Goal: Find specific page/section: Find specific page/section

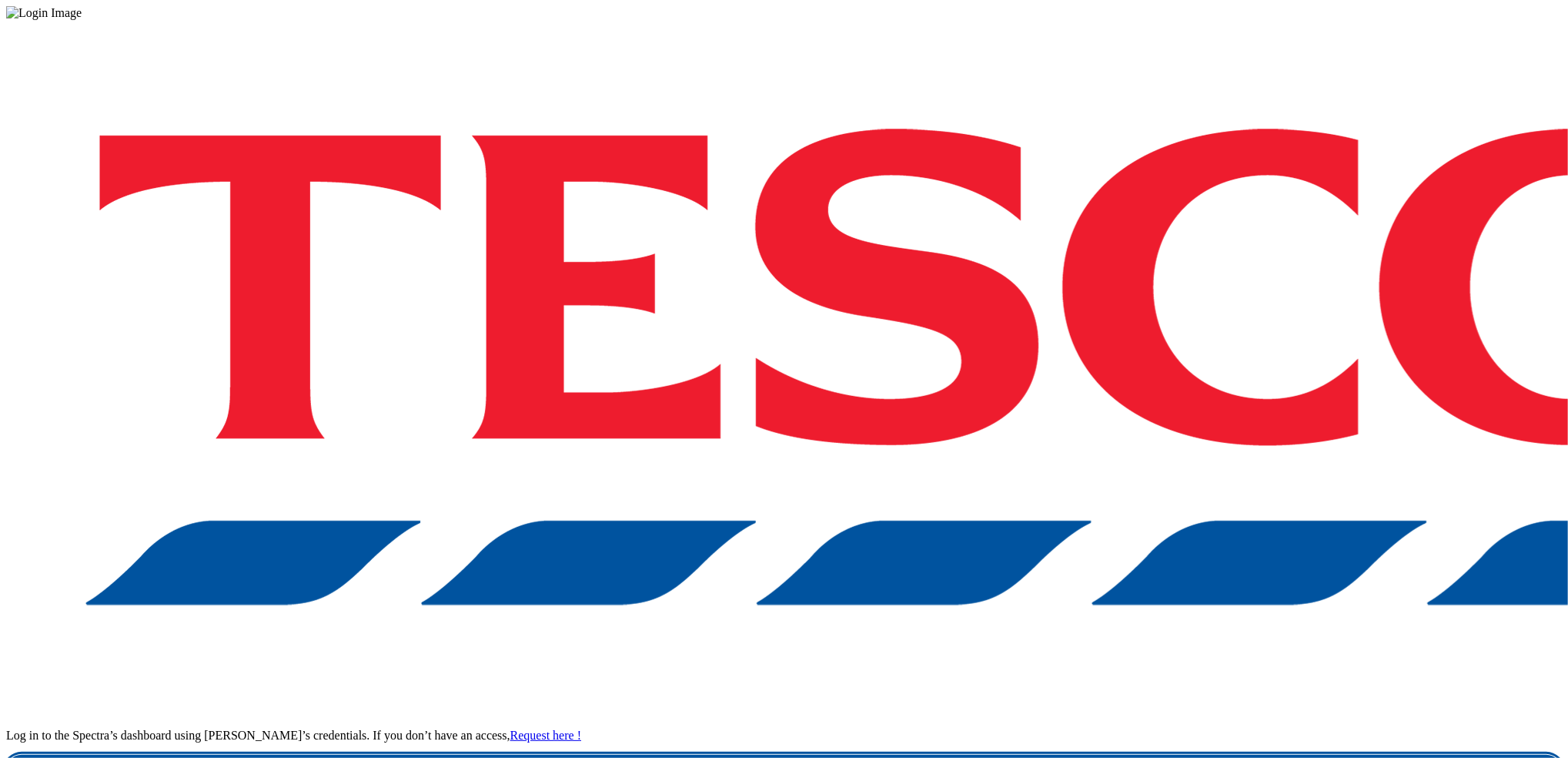
click at [1133, 755] on link "Login" at bounding box center [784, 770] width 1556 height 31
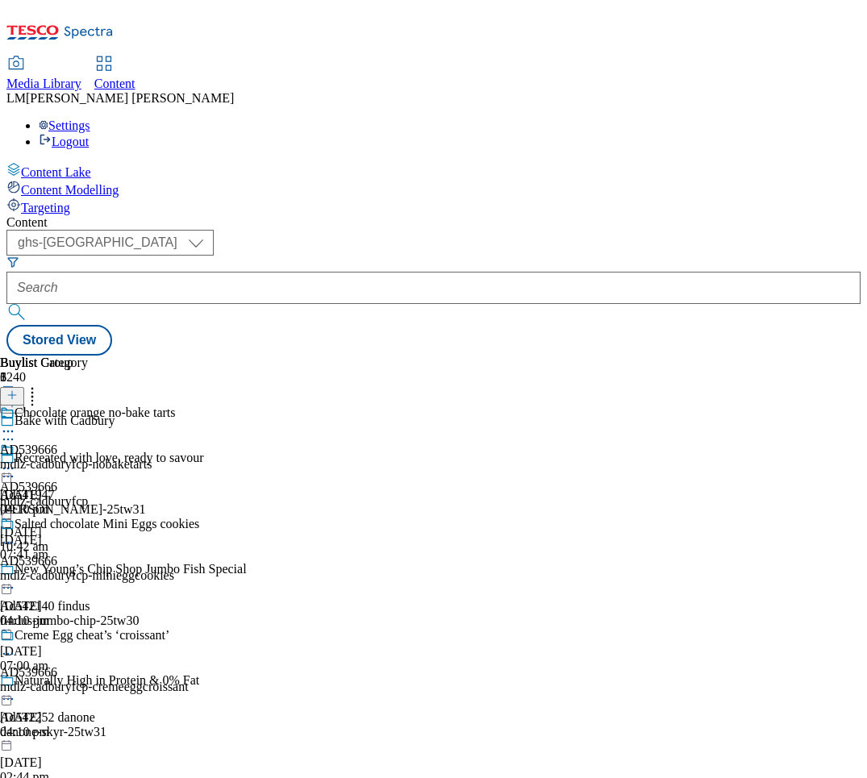
select select "ghs-uk"
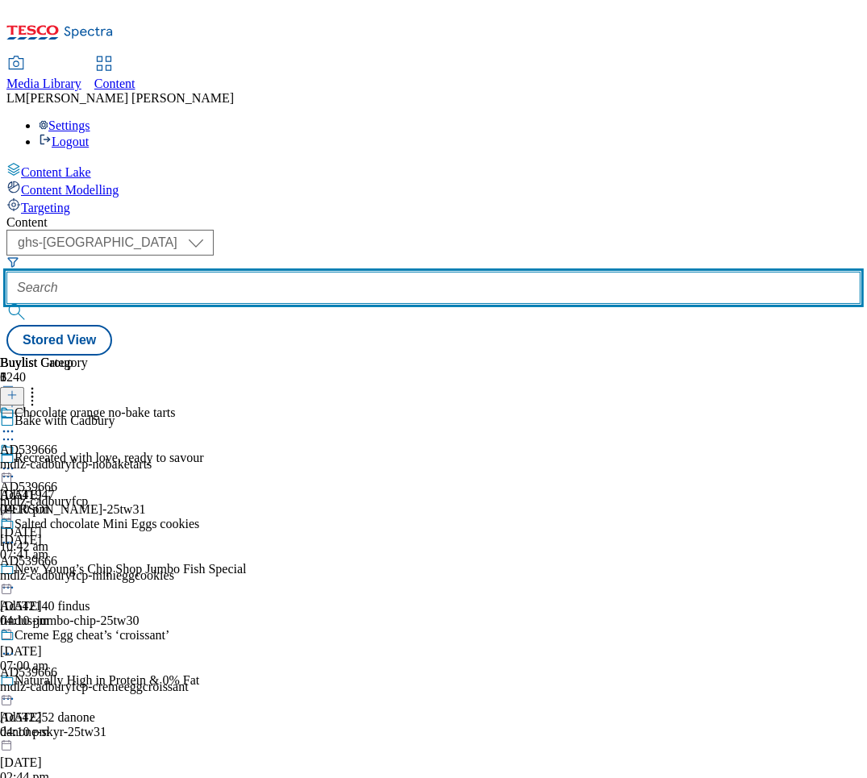
click at [364, 272] on input "text" at bounding box center [433, 288] width 854 height 32
paste input "540770"
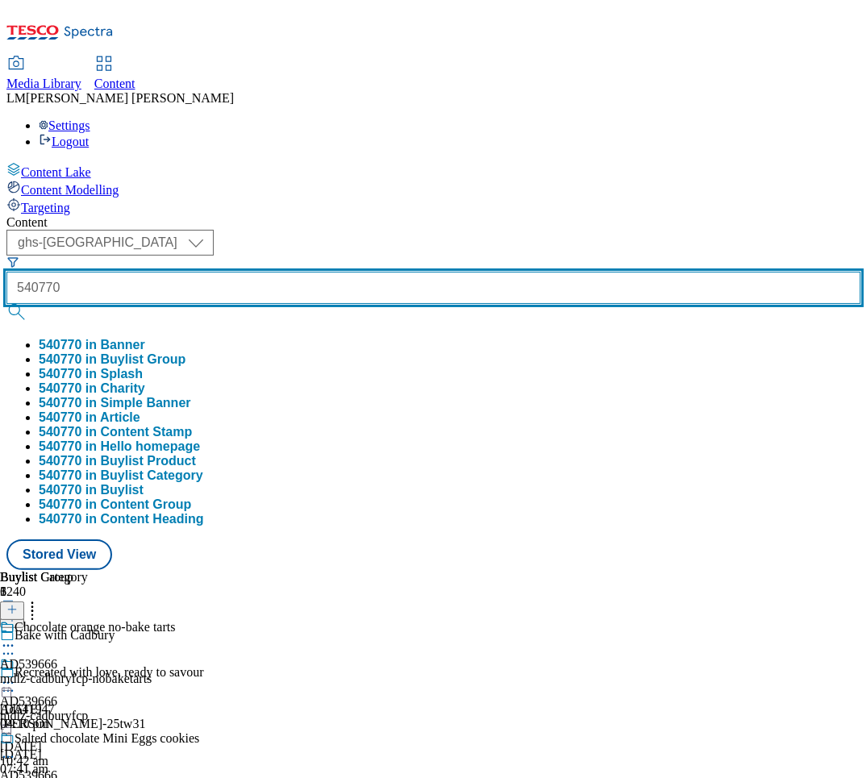
type input "540770"
click at [6, 304] on button "submit" at bounding box center [17, 312] width 23 height 16
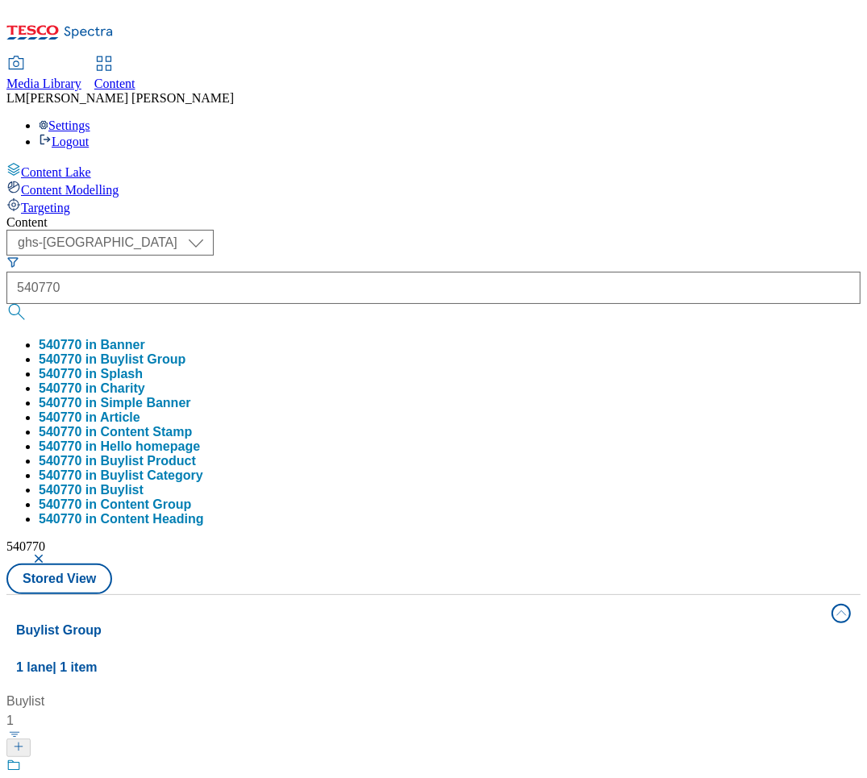
click at [628, 230] on div "( optional ) ghs-roi ghs-uk ghs-uk 540770 540770 in Banner 540770 in Buylist Gr…" at bounding box center [433, 412] width 854 height 365
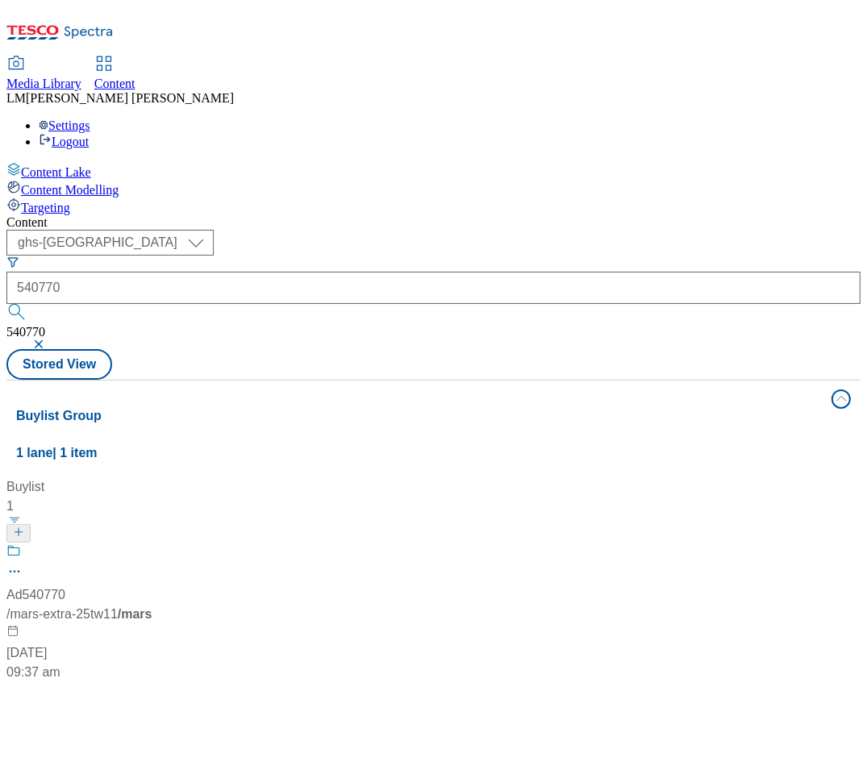
click at [208, 605] on div "/ mars-extra-25tw11 / mars" at bounding box center [107, 614] width 202 height 19
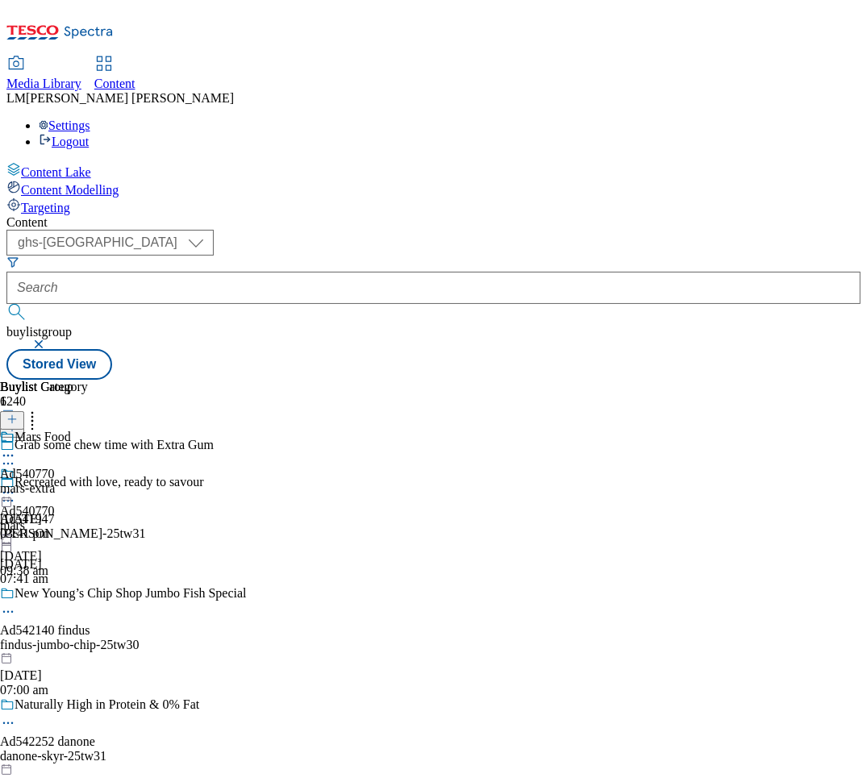
click at [16, 485] on icon at bounding box center [8, 493] width 16 height 16
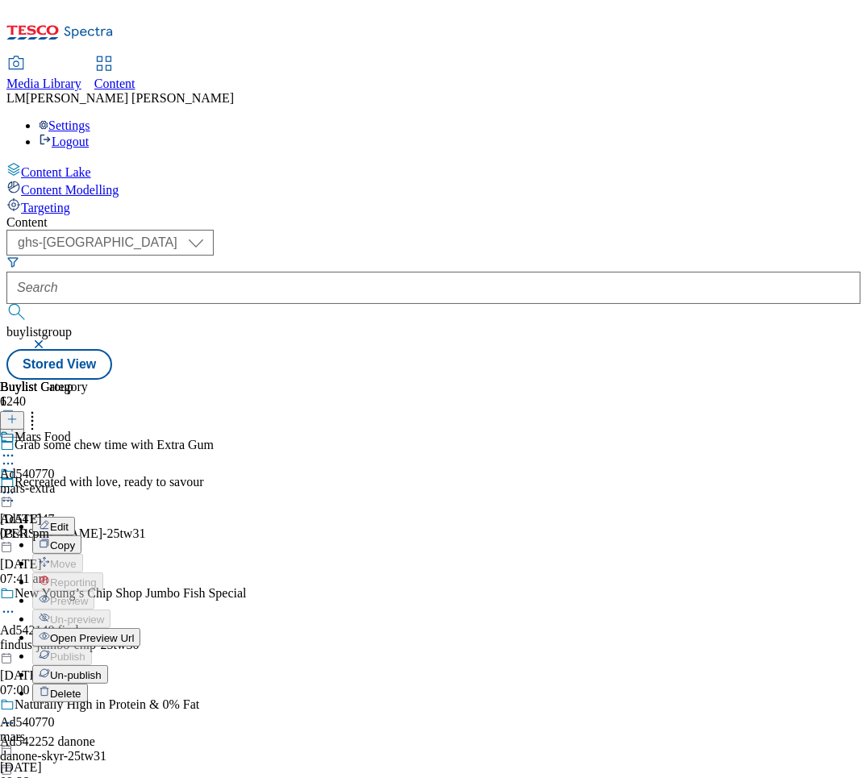
click at [134, 632] on span "Open Preview Url" at bounding box center [92, 638] width 84 height 12
